Goal: Task Accomplishment & Management: Manage account settings

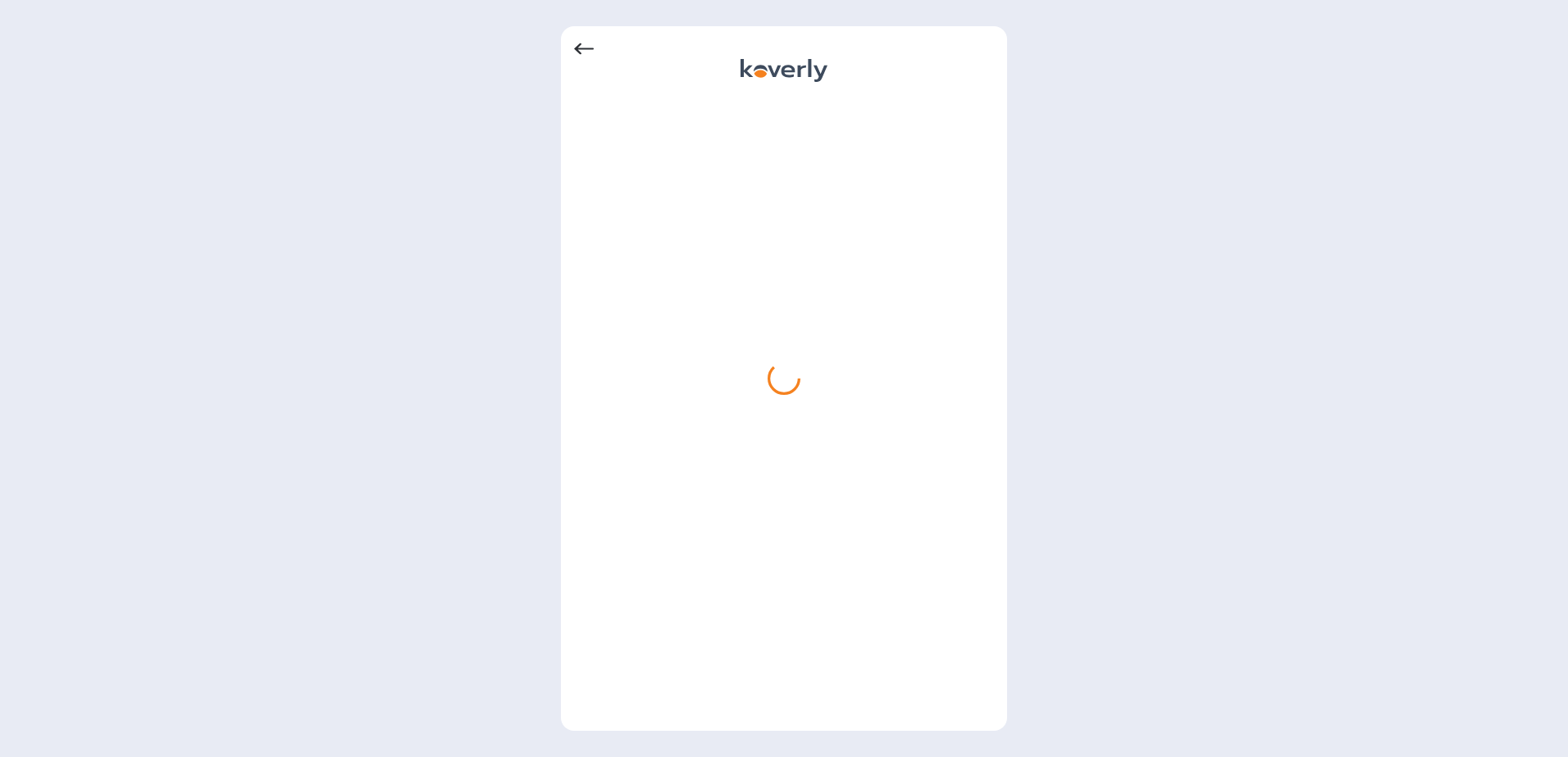
click at [583, 52] on icon at bounding box center [584, 49] width 20 height 20
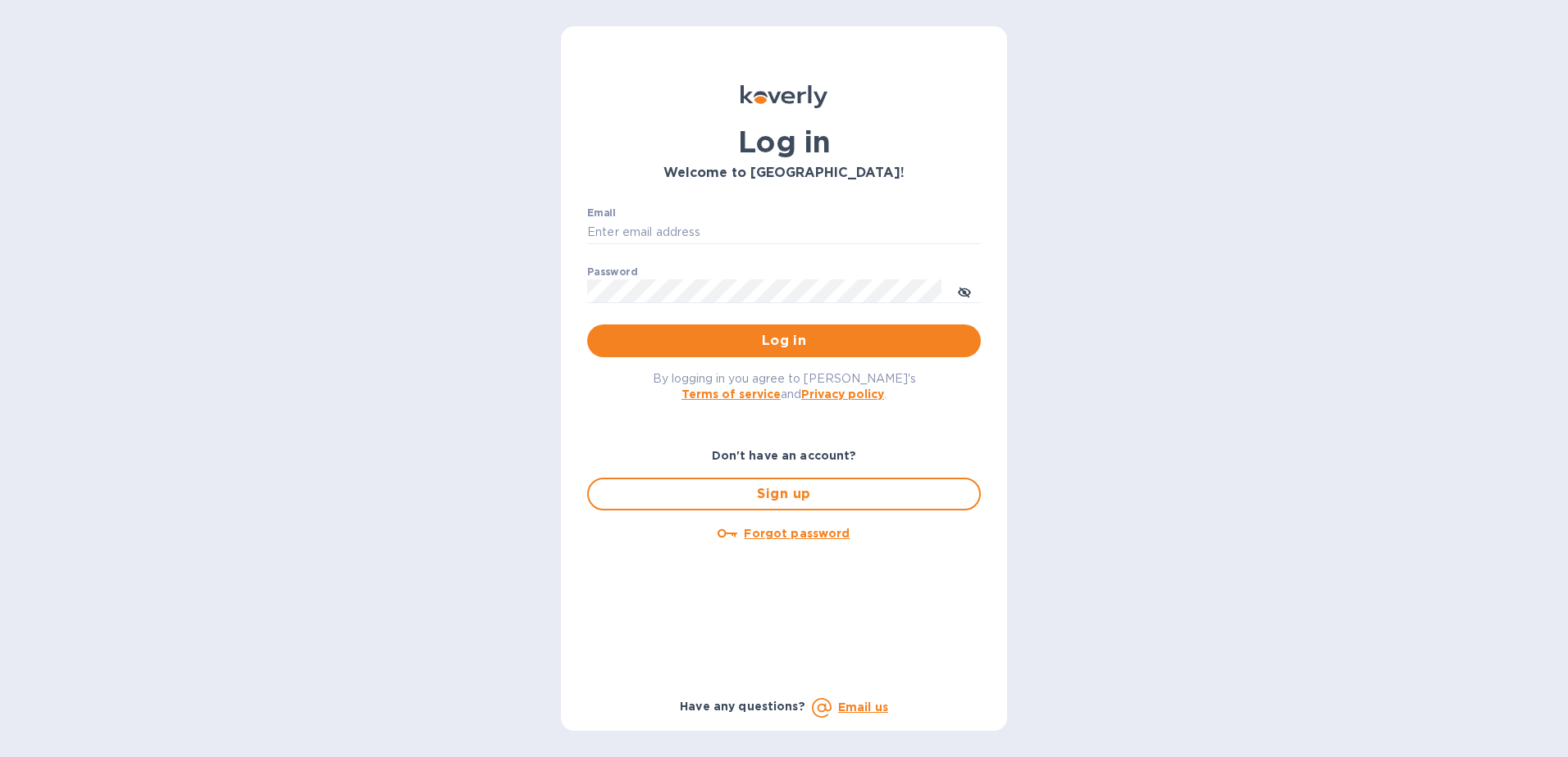
type input "[EMAIL_ADDRESS][DOMAIN_NAME]"
click at [625, 420] on div "Don't have an account? Sign up Forgot password Have any questions? Email us" at bounding box center [784, 572] width 419 height 316
click at [963, 291] on icon "toggle password visibility" at bounding box center [964, 292] width 10 height 10
click at [963, 291] on icon "toggle password visibility" at bounding box center [964, 292] width 13 height 13
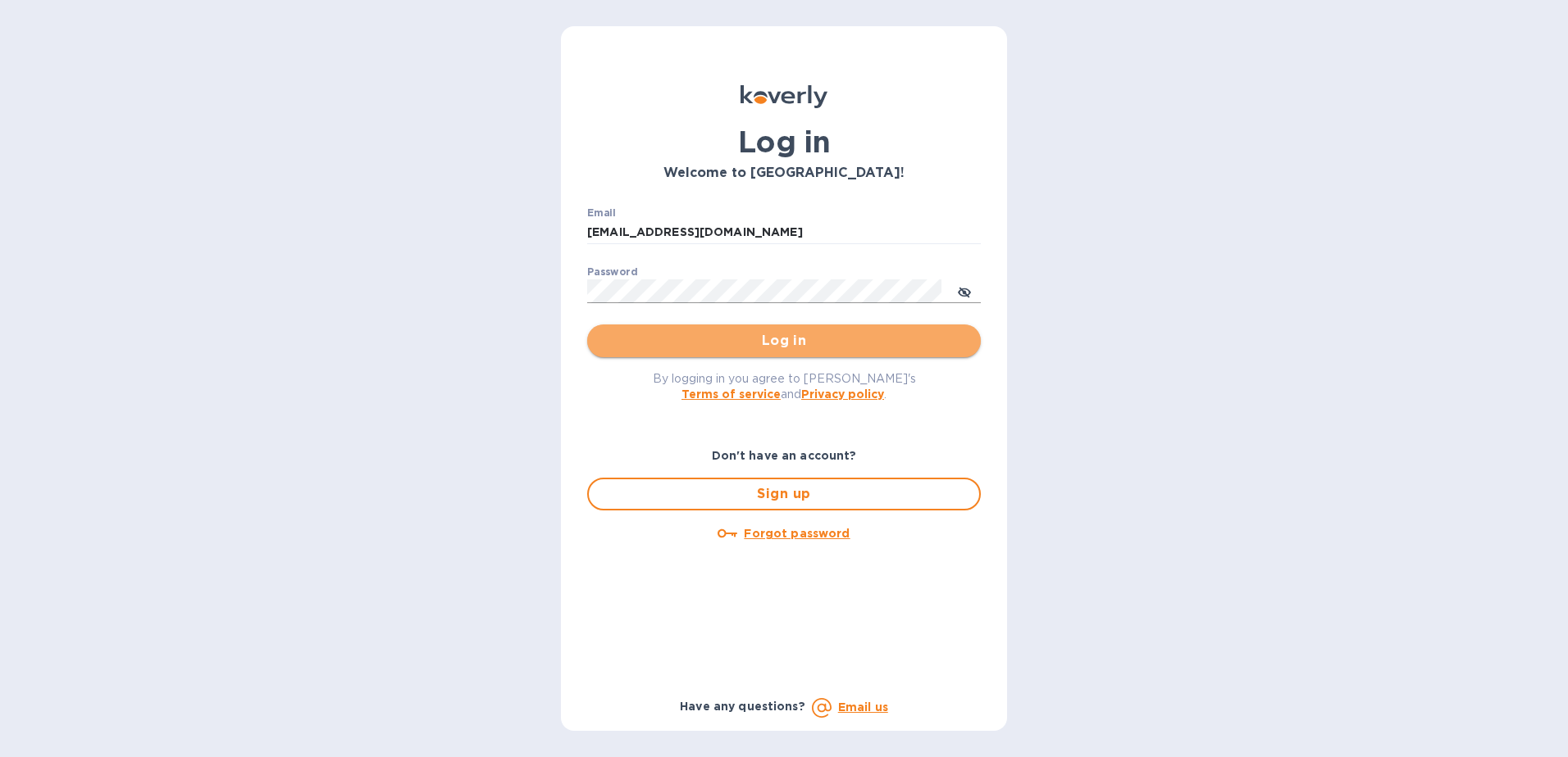
click at [784, 337] on span "Log in" at bounding box center [784, 341] width 367 height 20
